Goal: Find specific page/section: Find specific page/section

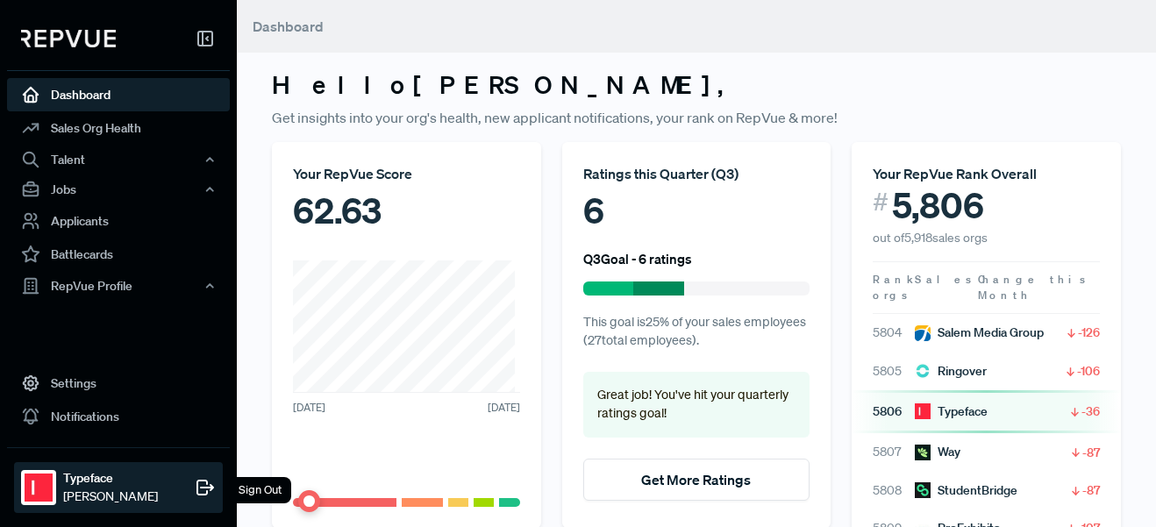
click at [47, 490] on img at bounding box center [39, 488] width 28 height 28
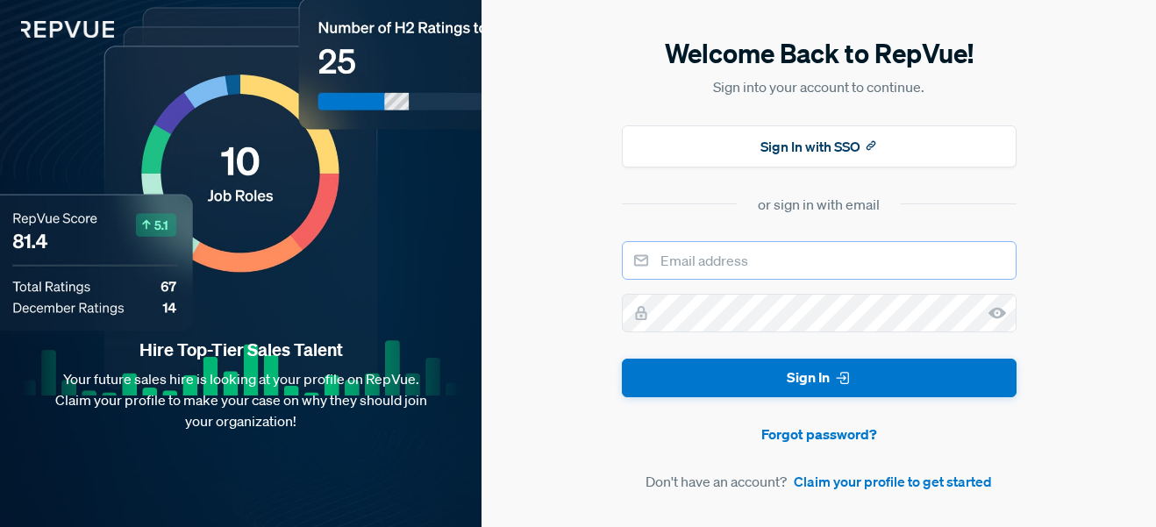
type input "[PERSON_NAME][EMAIL_ADDRESS]"
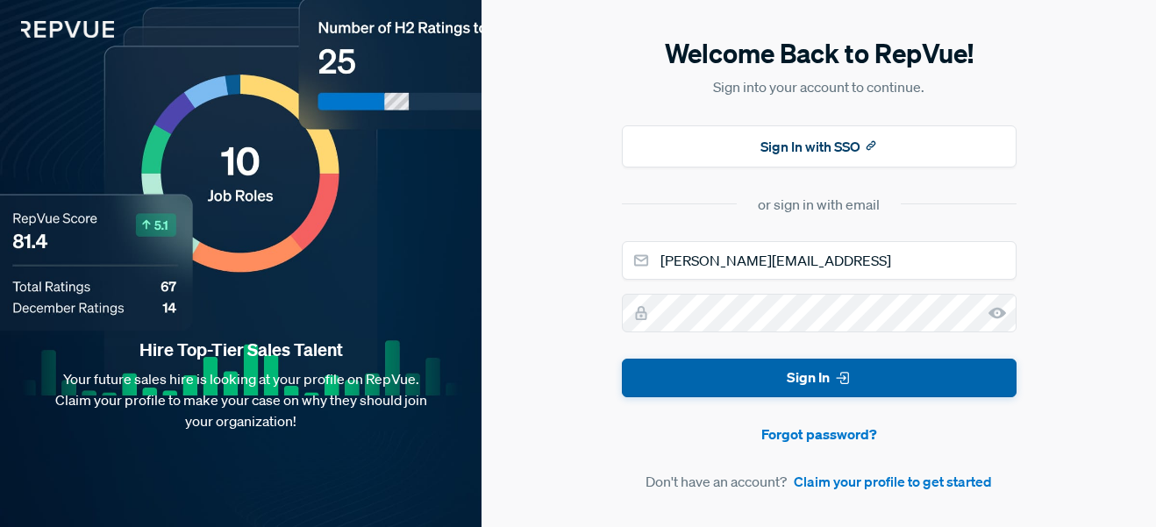
click at [746, 389] on button "Sign In" at bounding box center [819, 378] width 395 height 39
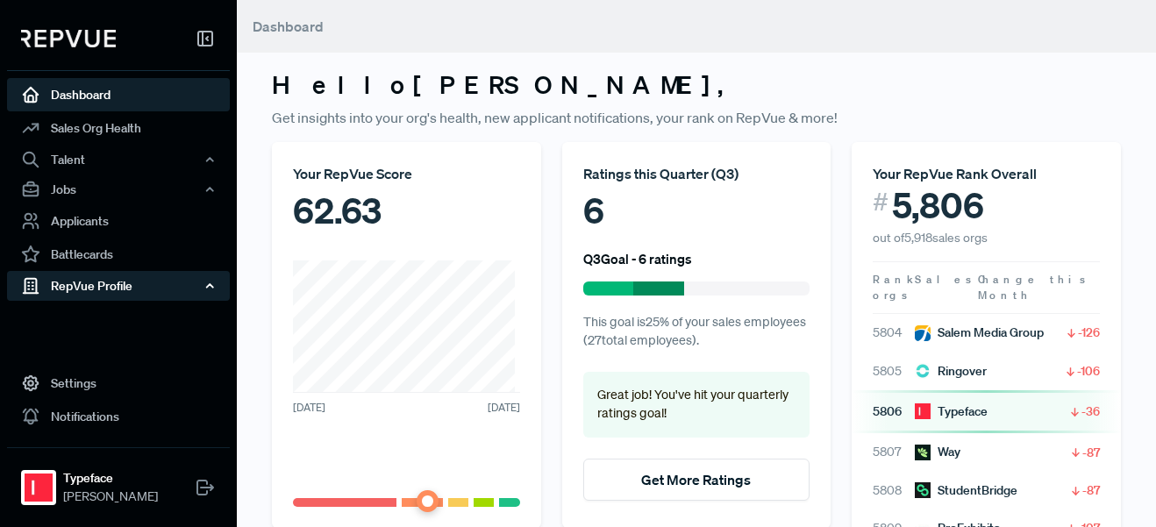
click at [94, 291] on div "RepVue Profile" at bounding box center [118, 286] width 223 height 30
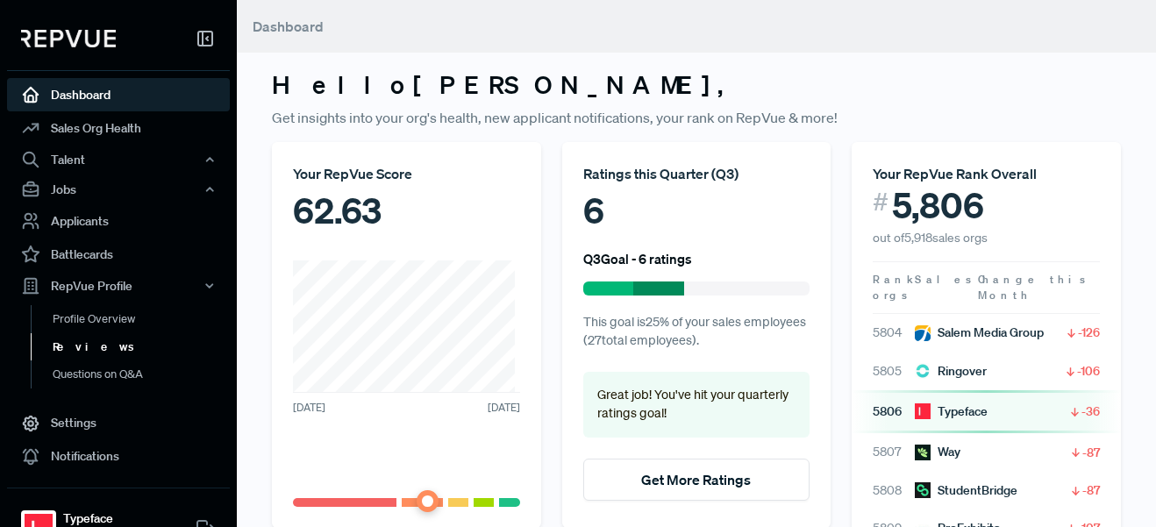
click at [87, 353] on link "Reviews" at bounding box center [142, 347] width 223 height 28
